Goal: Information Seeking & Learning: Check status

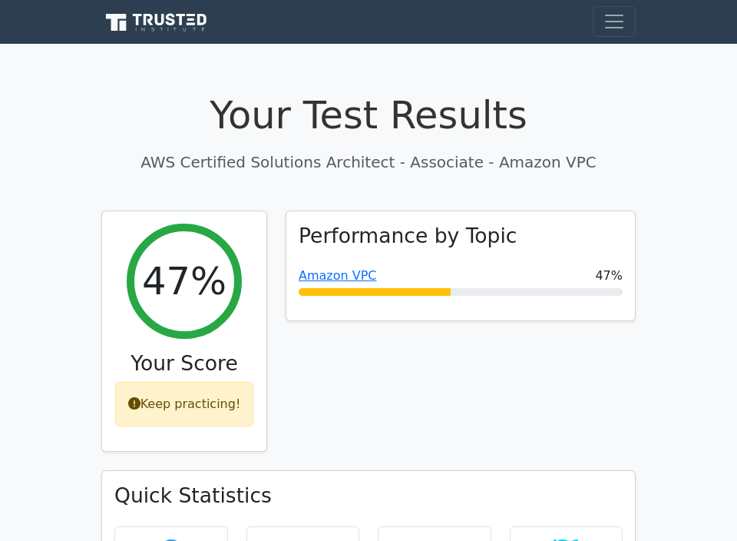
click at [278, 159] on p "AWS Certified Solutions Architect - Associate - Amazon VPC" at bounding box center [368, 162] width 535 height 23
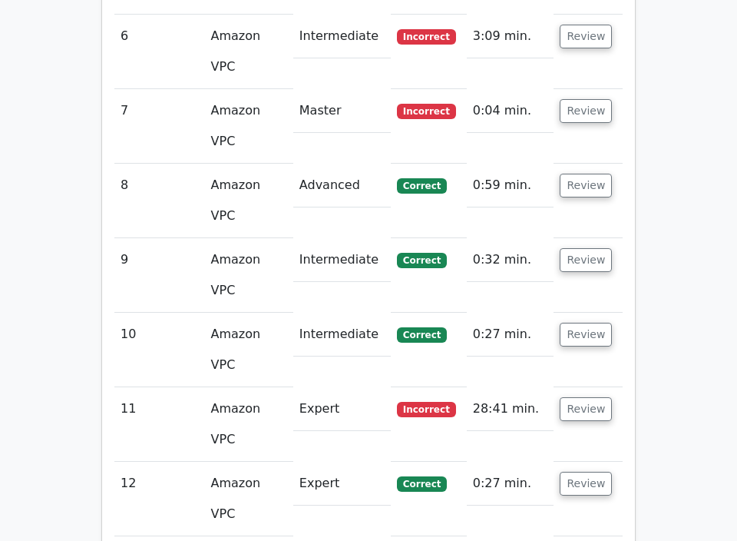
scroll to position [1884, 0]
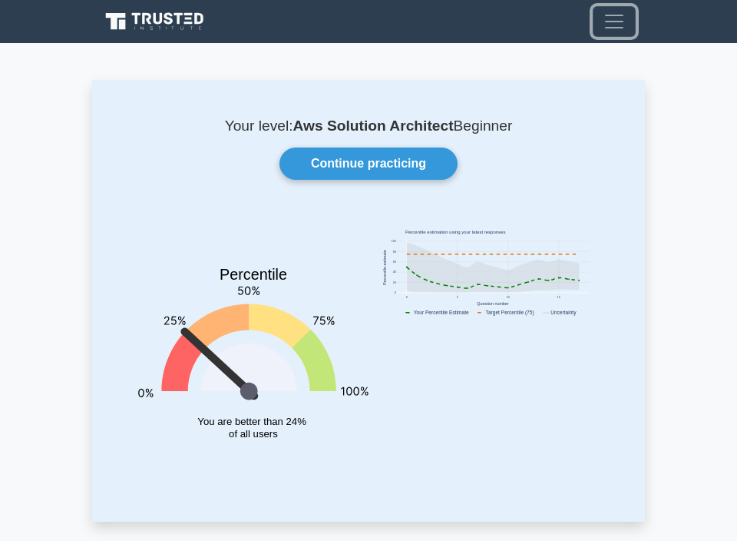
click at [618, 24] on span "Toggle navigation" at bounding box center [614, 21] width 23 height 23
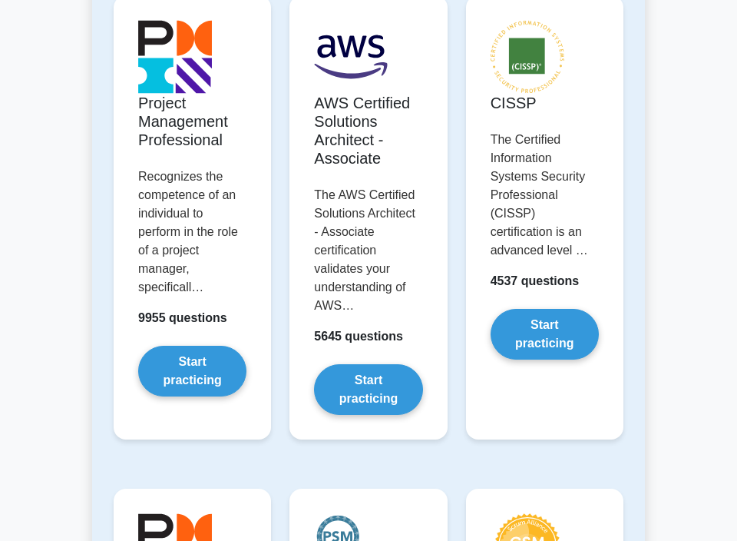
scroll to position [360, 0]
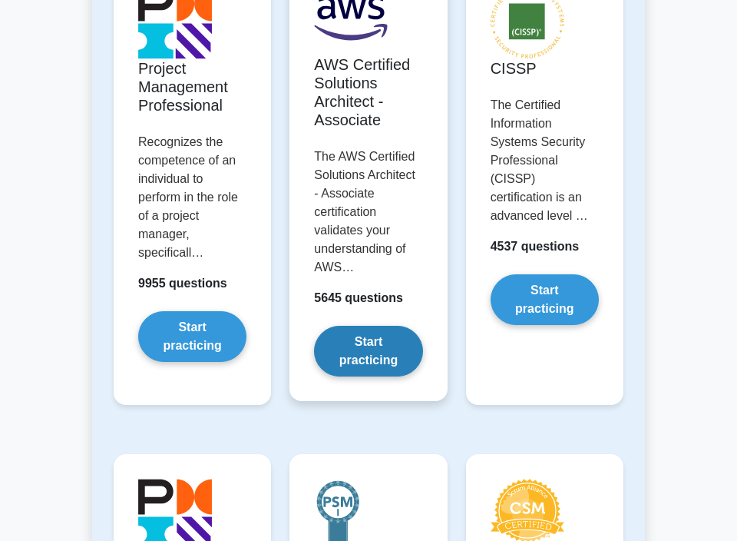
click at [369, 344] on link "Start practicing" at bounding box center [368, 351] width 108 height 51
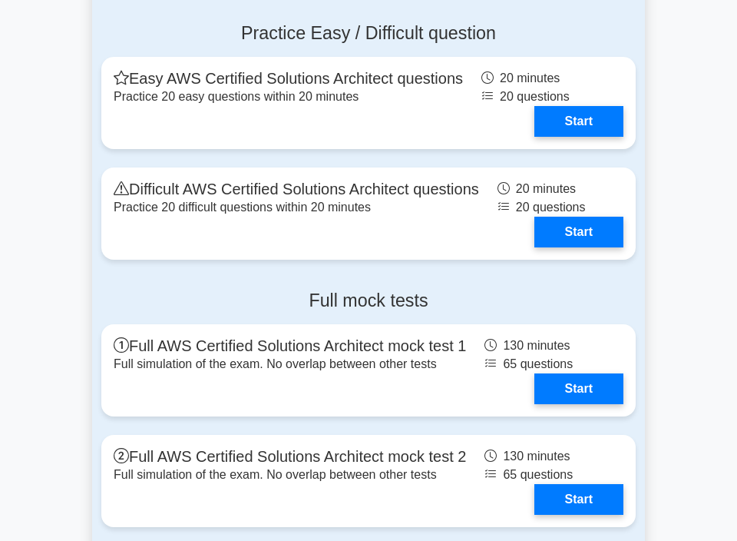
scroll to position [2867, 0]
